Goal: Task Accomplishment & Management: Manage account settings

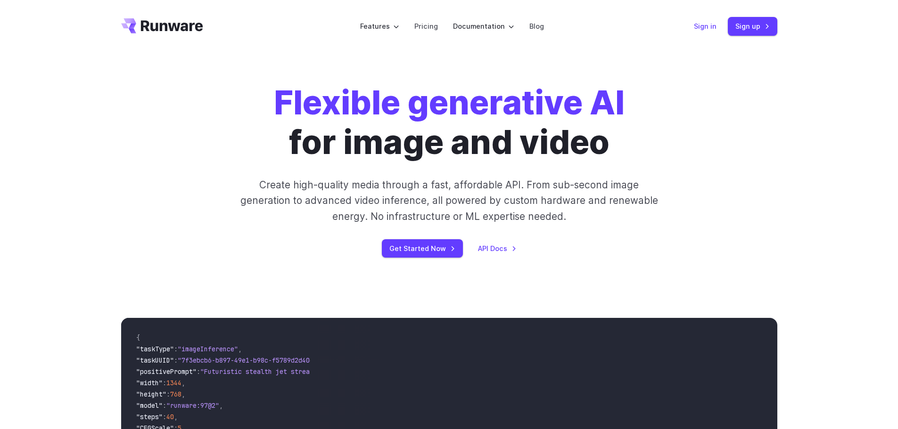
click at [706, 28] on link "Sign in" at bounding box center [705, 26] width 23 height 11
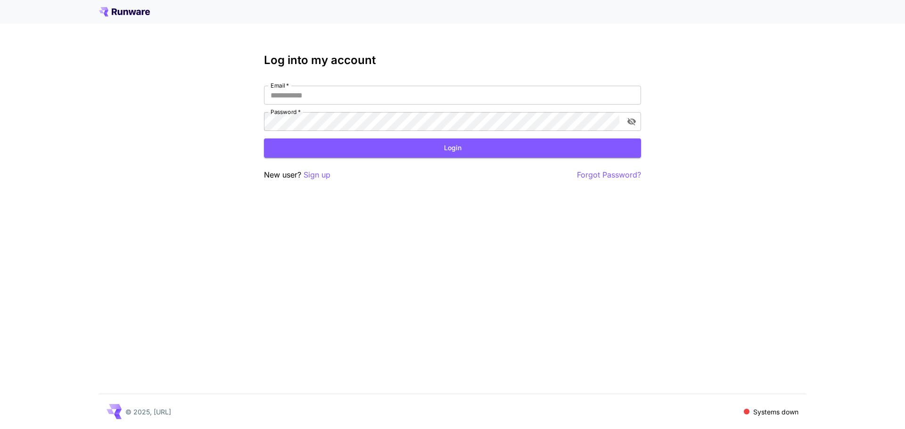
click at [25, 99] on div "Log into my account Email   * Email   * Password   * Password   * Login New use…" at bounding box center [452, 214] width 905 height 429
click at [368, 100] on input "Email   *" at bounding box center [452, 95] width 377 height 19
type input "**********"
click button "Login" at bounding box center [452, 148] width 377 height 19
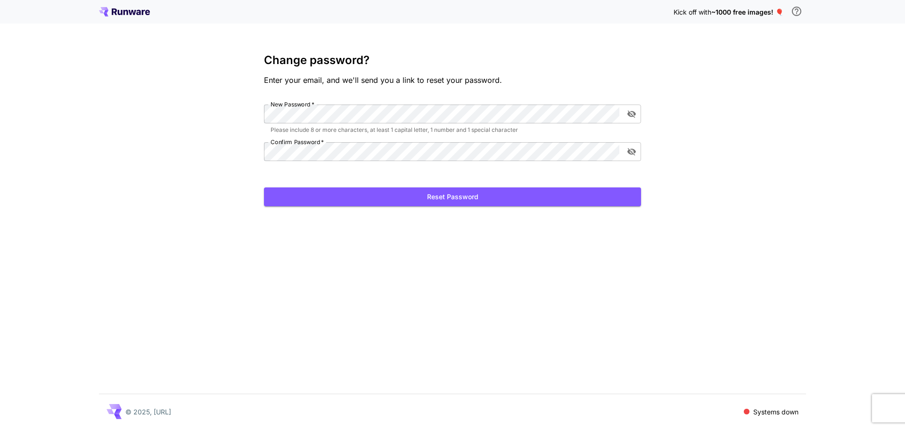
click at [744, 140] on div "Kick off with ~1000 free images! 🎈 Change password? Enter your email, and we'll…" at bounding box center [452, 214] width 905 height 429
click at [373, 202] on button "Reset Password" at bounding box center [452, 197] width 377 height 19
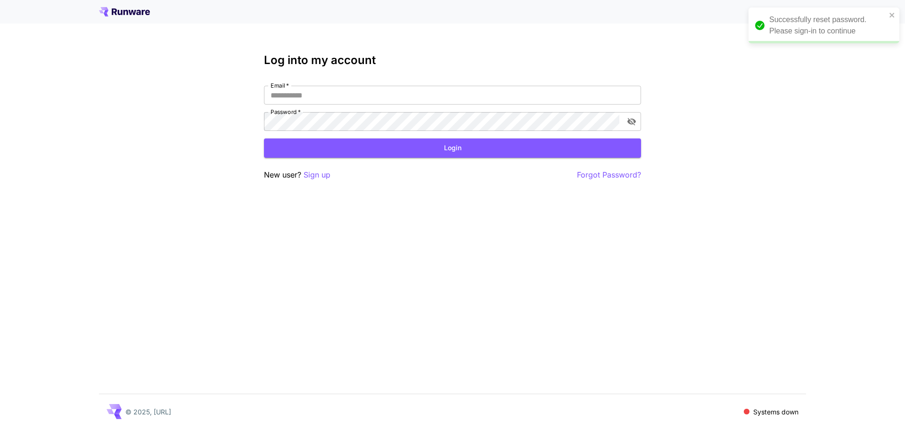
click at [824, 33] on div "Successfully reset password. Please sign-in to continue" at bounding box center [827, 25] width 117 height 23
click at [368, 93] on input "Email   *" at bounding box center [452, 95] width 377 height 19
type input "**********"
click button "Login" at bounding box center [452, 148] width 377 height 19
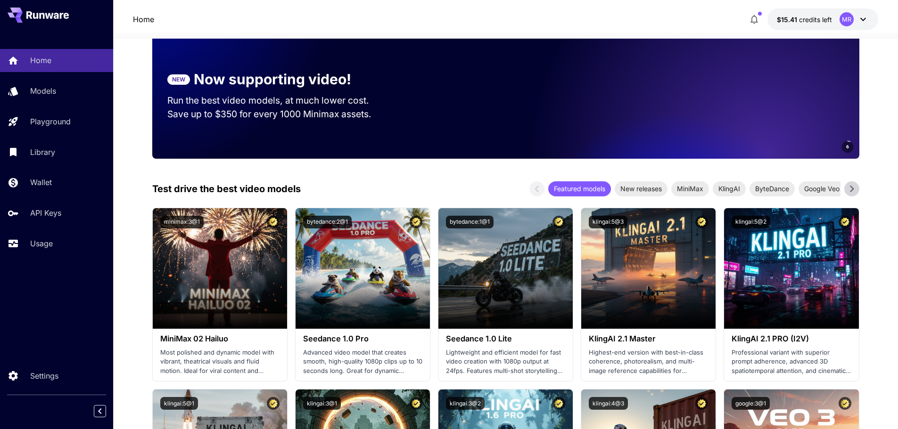
scroll to position [47, 0]
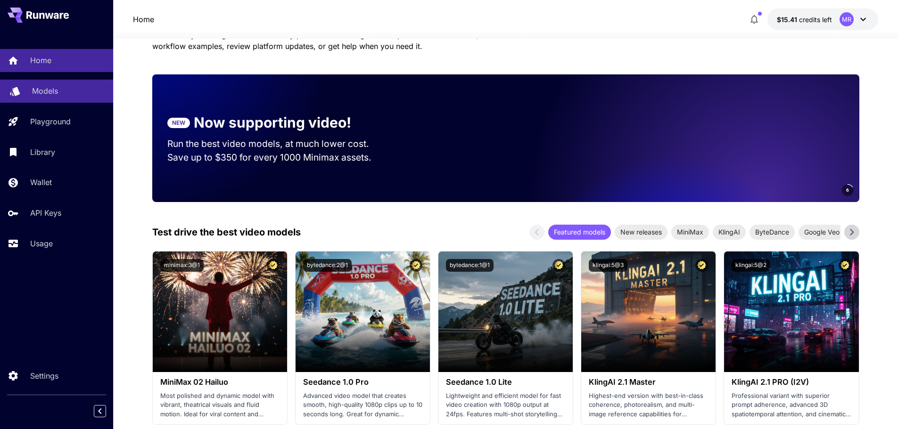
click at [50, 90] on p "Models" at bounding box center [45, 90] width 26 height 11
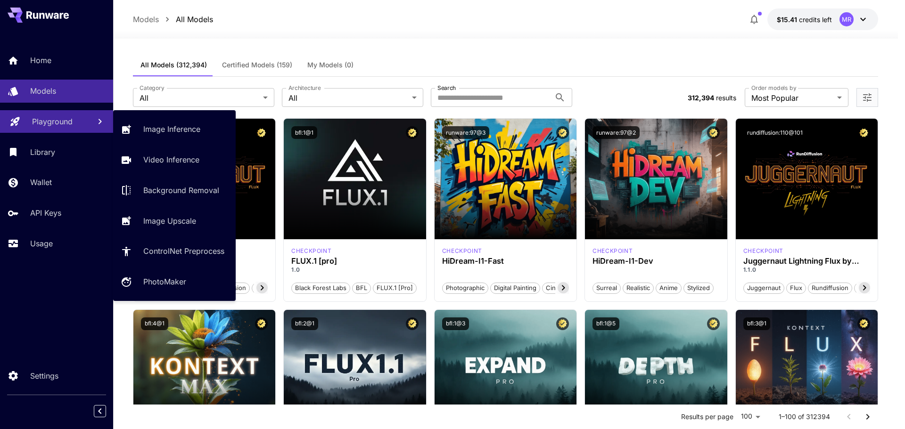
click at [67, 122] on p "Playground" at bounding box center [52, 121] width 41 height 11
